Goal: Information Seeking & Learning: Learn about a topic

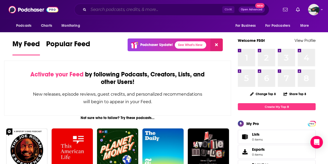
click at [123, 9] on input "Search podcasts, credits, & more..." at bounding box center [155, 9] width 134 height 8
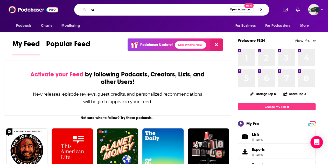
type input "r"
type input "grayzone"
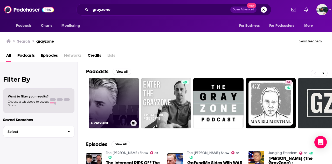
click at [123, 94] on link "GRAYZONE" at bounding box center [114, 103] width 50 height 50
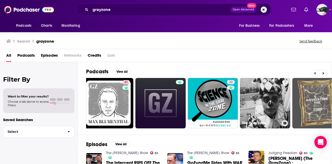
scroll to position [0, 163]
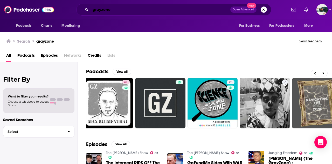
click at [113, 7] on input "grayzone" at bounding box center [161, 9] width 140 height 8
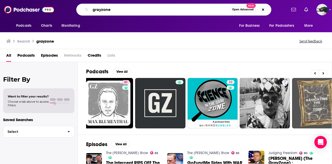
click at [113, 7] on input "grayzone" at bounding box center [160, 9] width 139 height 8
type input "[PERSON_NAME]"
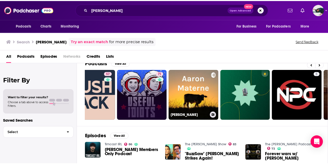
scroll to position [0, 18]
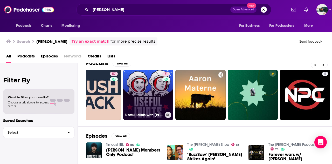
click at [158, 94] on link "71 Useful Idiots with [PERSON_NAME] and [PERSON_NAME]" at bounding box center [148, 95] width 50 height 50
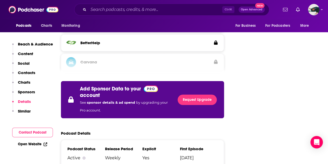
scroll to position [913, 0]
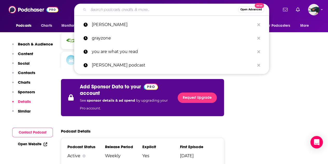
click at [131, 9] on input "Search podcasts, credits, & more..." at bounding box center [163, 9] width 150 height 8
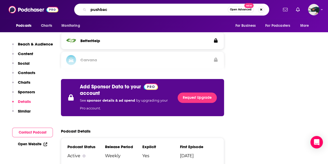
type input "pushback"
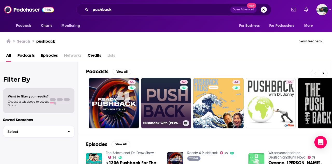
click at [174, 105] on link "57 Pushback with [PERSON_NAME]" at bounding box center [166, 103] width 50 height 50
